Goal: Communication & Community: Answer question/provide support

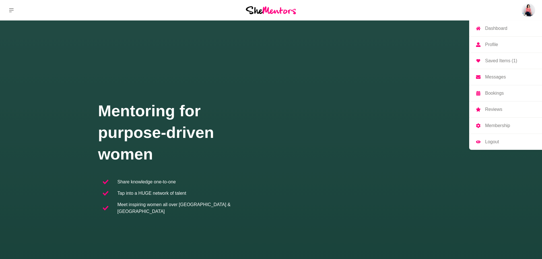
click at [531, 8] on img at bounding box center [529, 10] width 14 height 14
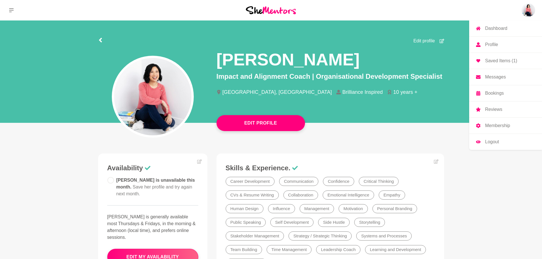
click at [497, 78] on p "Messages" at bounding box center [495, 77] width 21 height 5
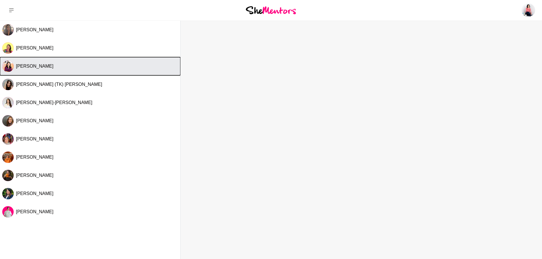
click at [65, 65] on div "[PERSON_NAME]" at bounding box center [97, 66] width 162 height 6
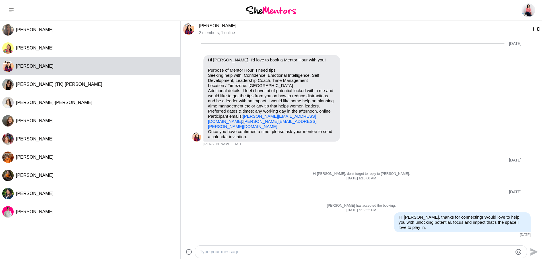
scroll to position [4, 0]
drag, startPoint x: 262, startPoint y: 123, endPoint x: 201, endPoint y: 120, distance: 60.4
click at [201, 120] on div "Reply Pin Mark as unread Flag Mute Hi [PERSON_NAME], I'd love to book a Mentor …" at bounding box center [361, 102] width 339 height 92
copy link "[PERSON_NAME][EMAIL_ADDRESS][PERSON_NAME][DOMAIN_NAME]"
